Goal: Information Seeking & Learning: Compare options

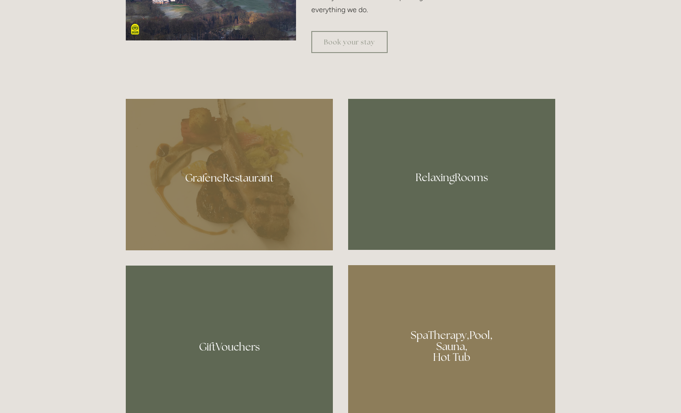
scroll to position [641, 0]
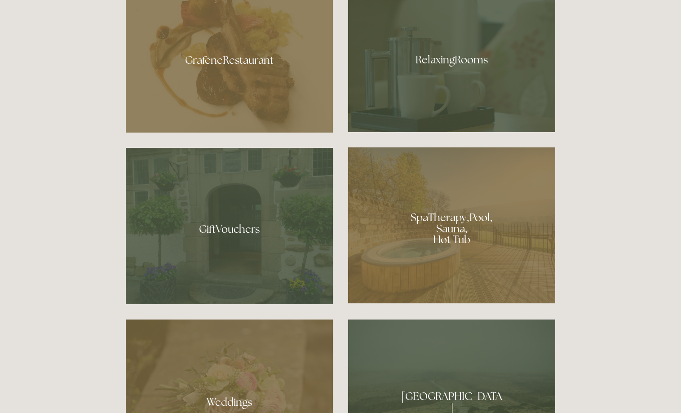
click at [461, 62] on div at bounding box center [451, 56] width 207 height 151
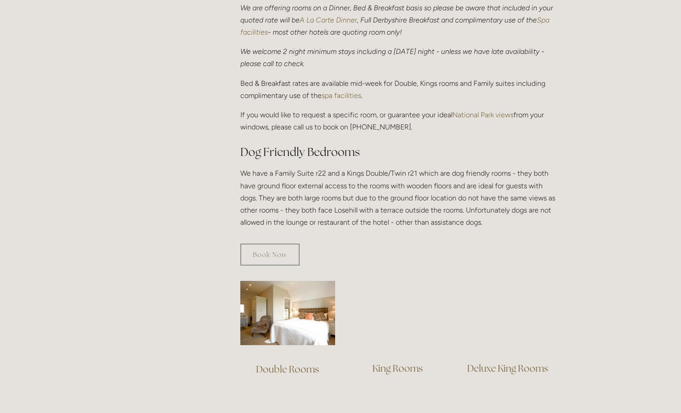
scroll to position [504, 0]
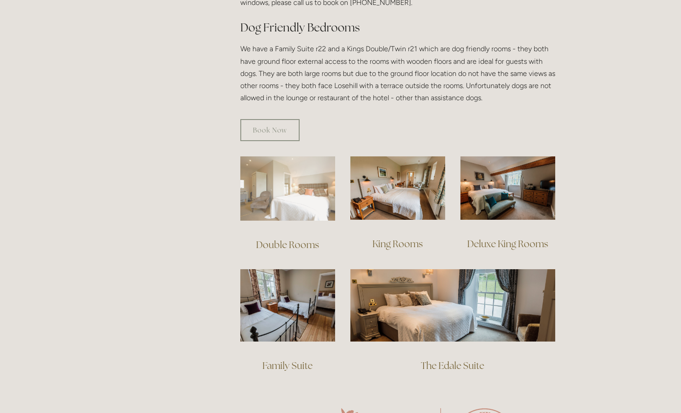
click at [299, 175] on img at bounding box center [287, 188] width 95 height 64
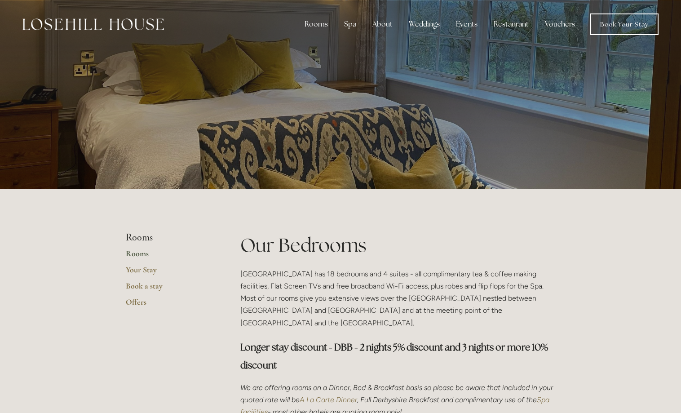
scroll to position [504, 0]
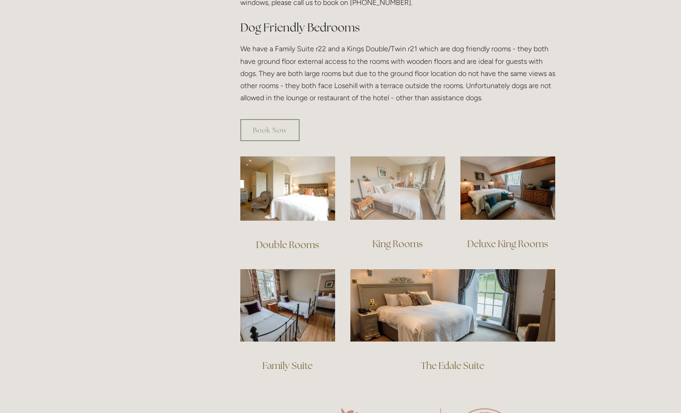
click at [392, 191] on img at bounding box center [397, 187] width 95 height 63
